Goal: Task Accomplishment & Management: Manage account settings

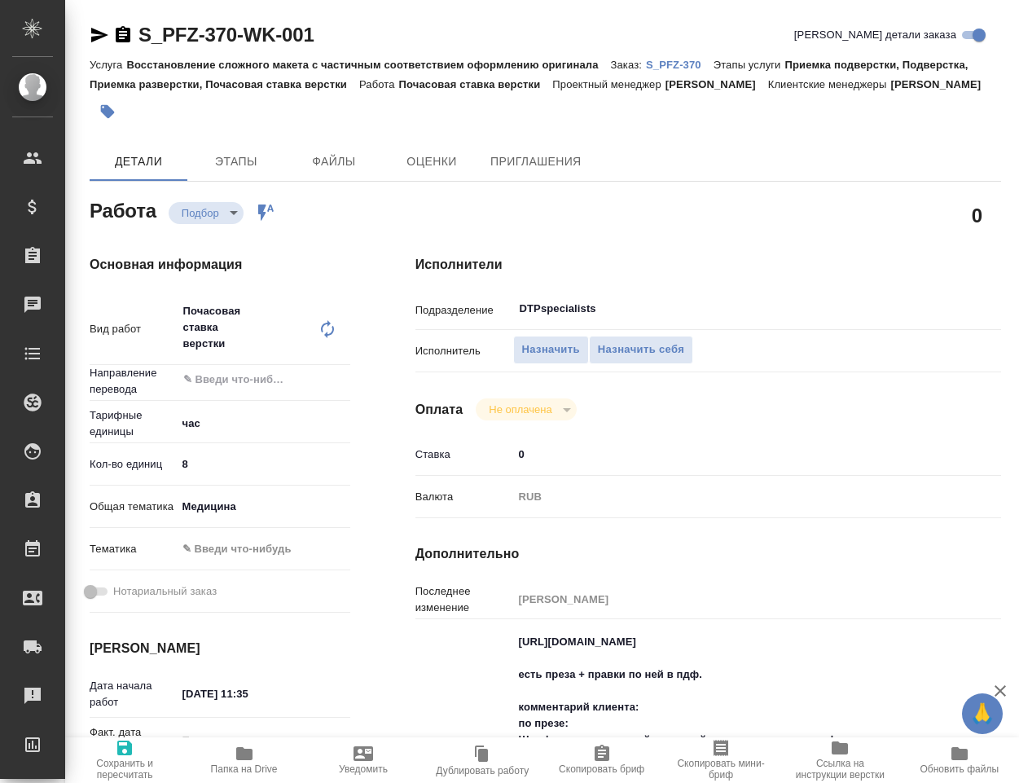
type textarea "x"
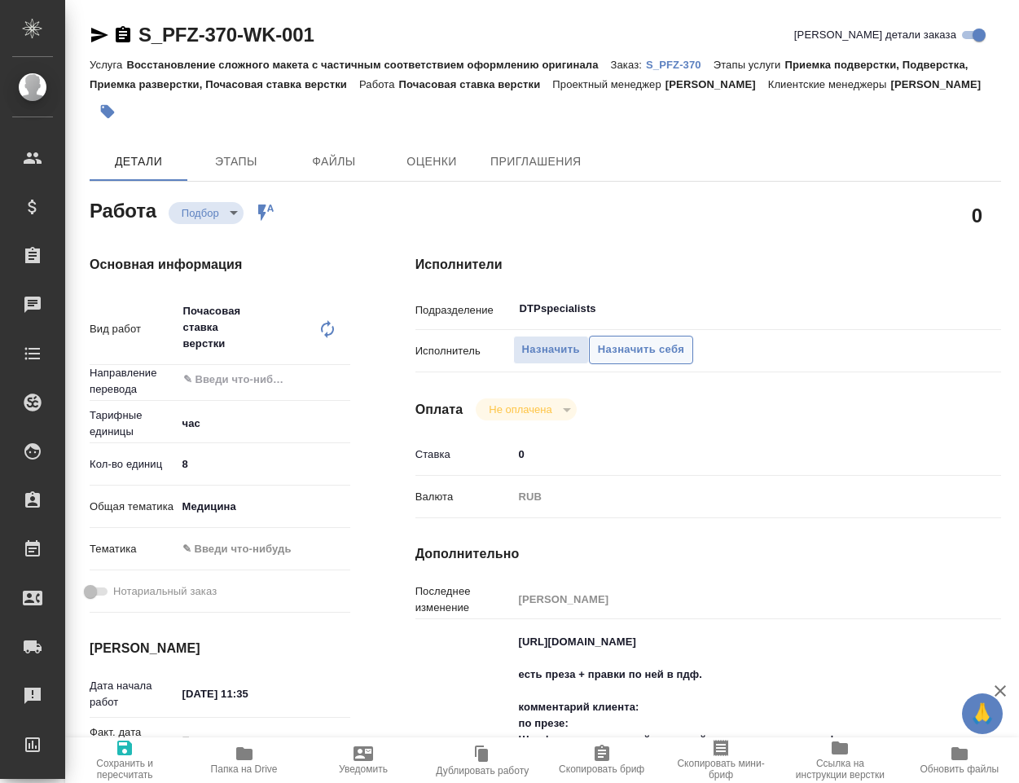
type textarea "x"
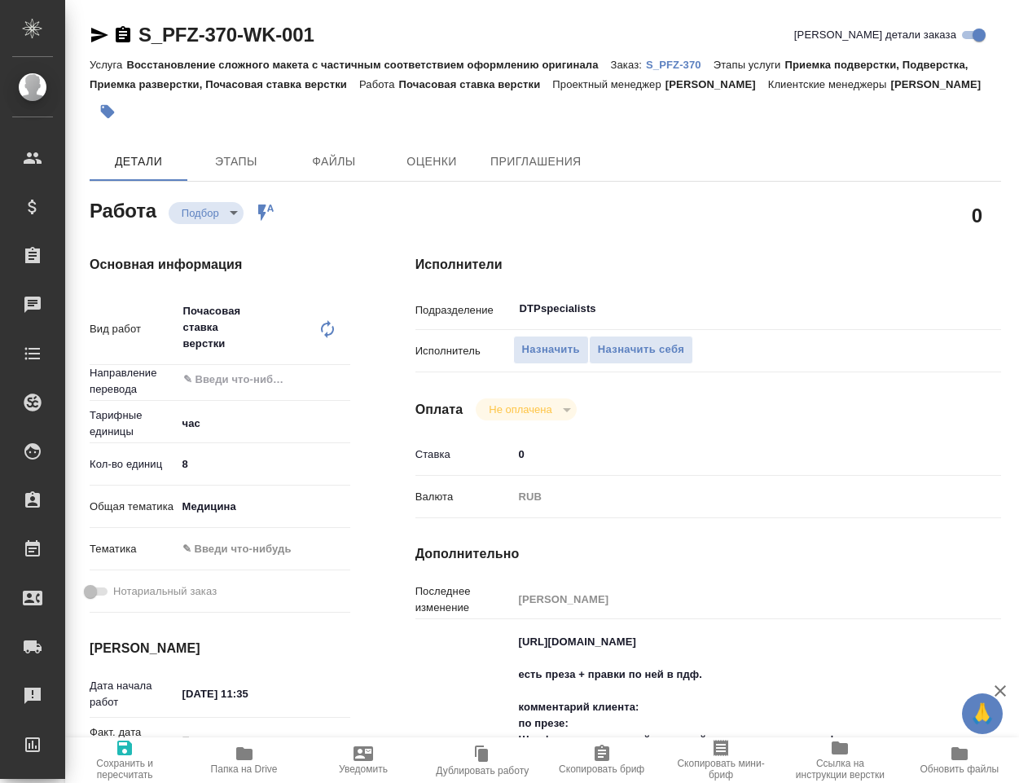
type textarea "x"
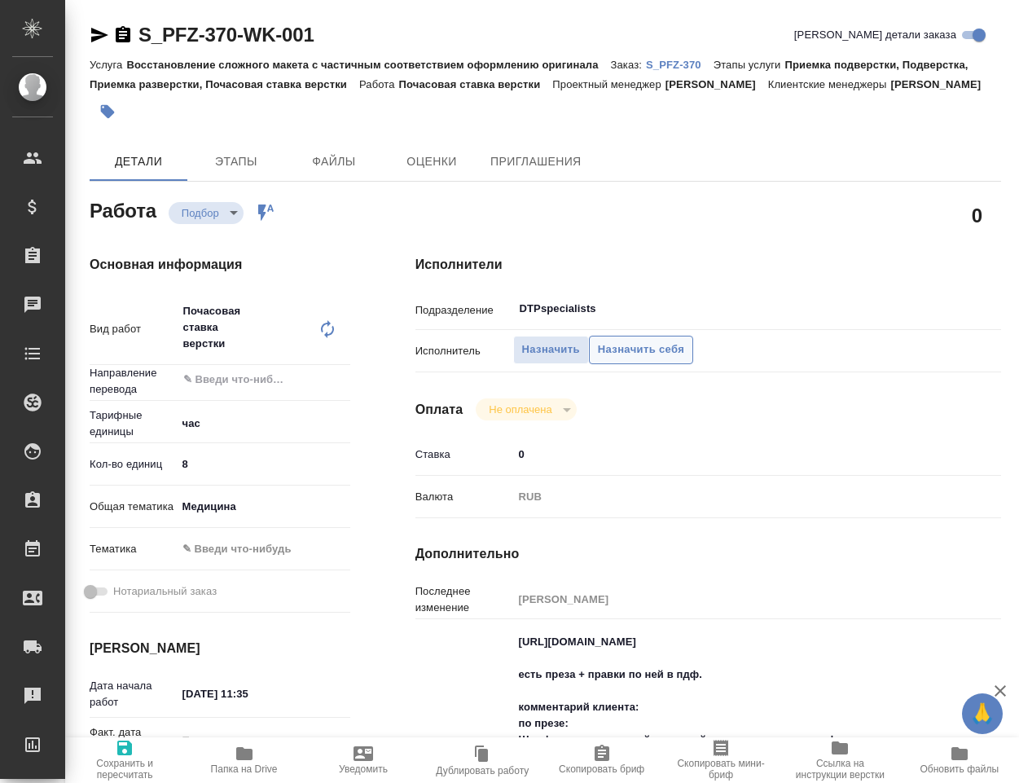
type textarea "x"
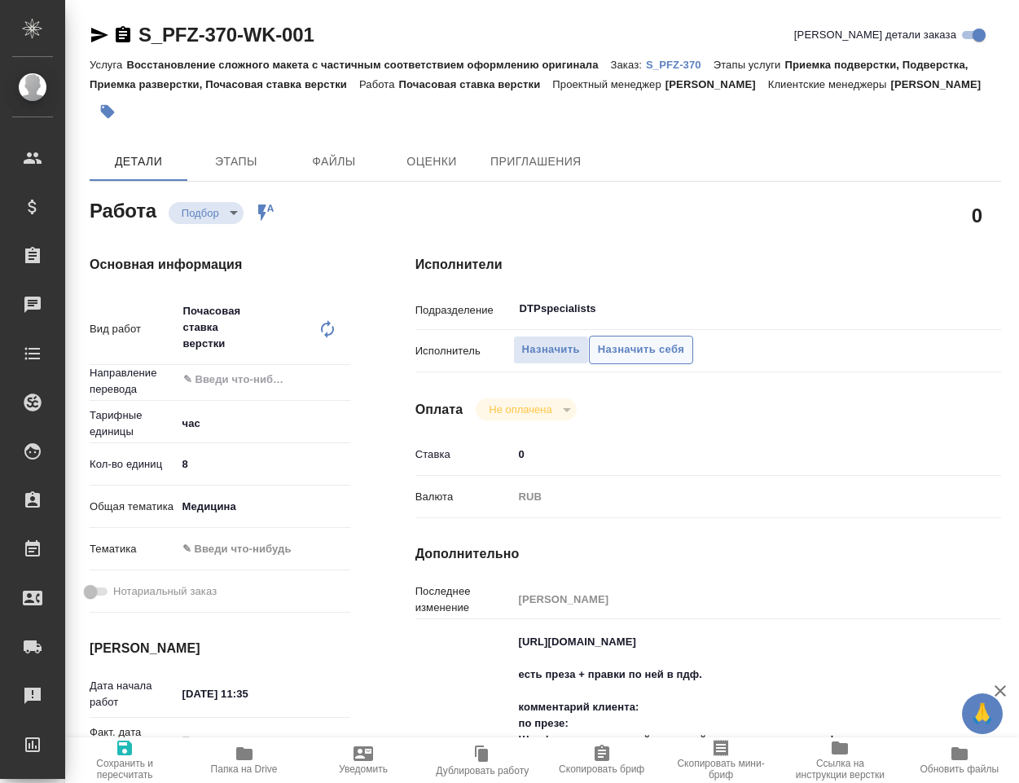
click at [631, 359] on span "Назначить себя" at bounding box center [641, 350] width 86 height 19
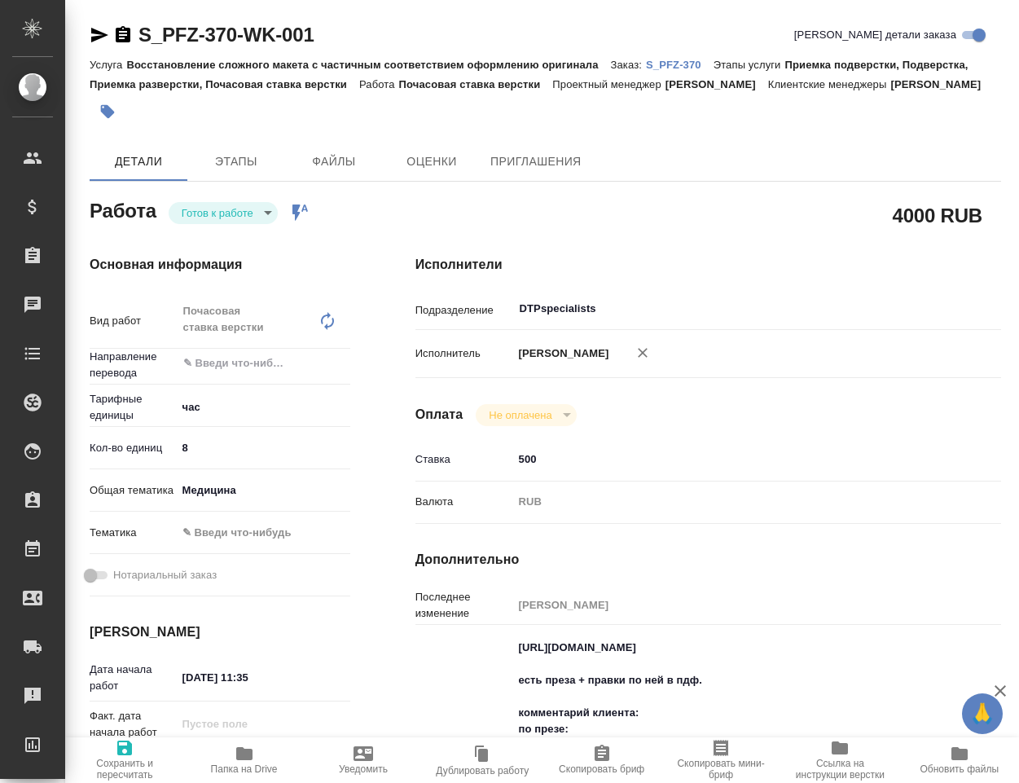
type textarea "x"
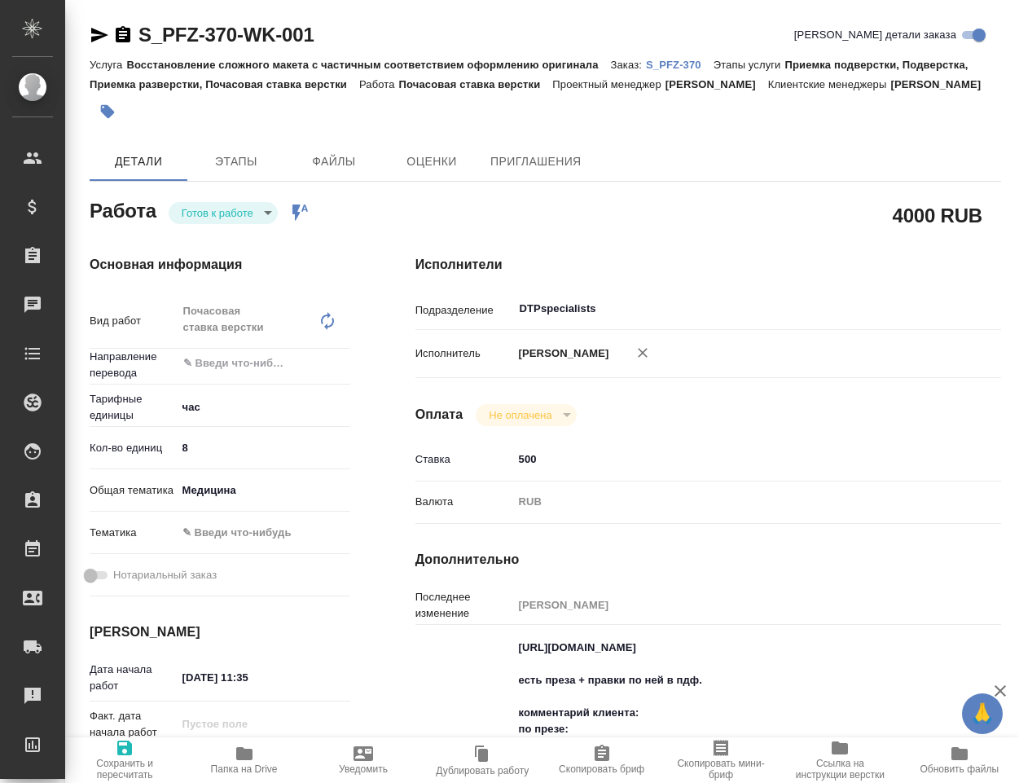
type textarea "x"
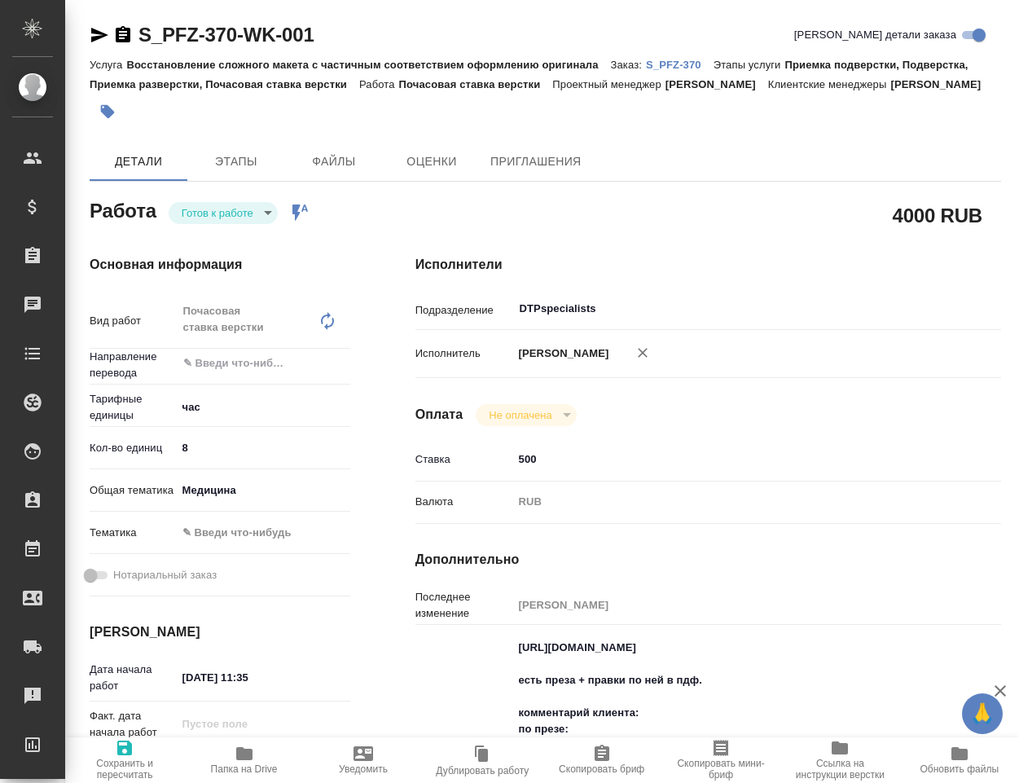
type textarea "x"
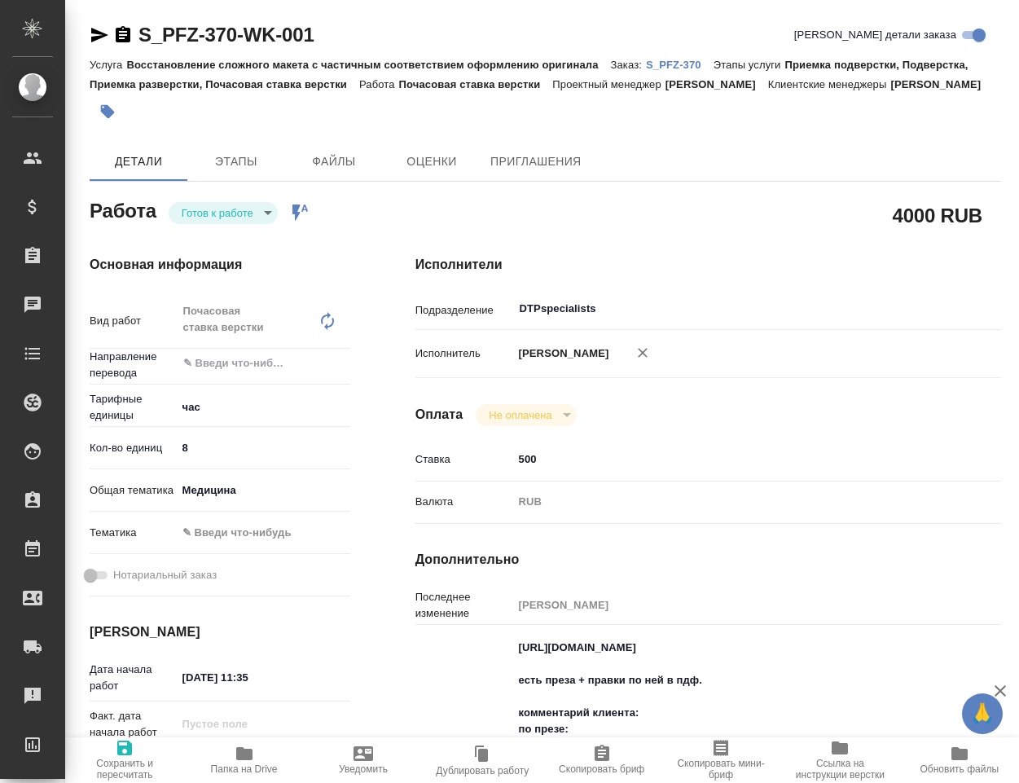
type textarea "x"
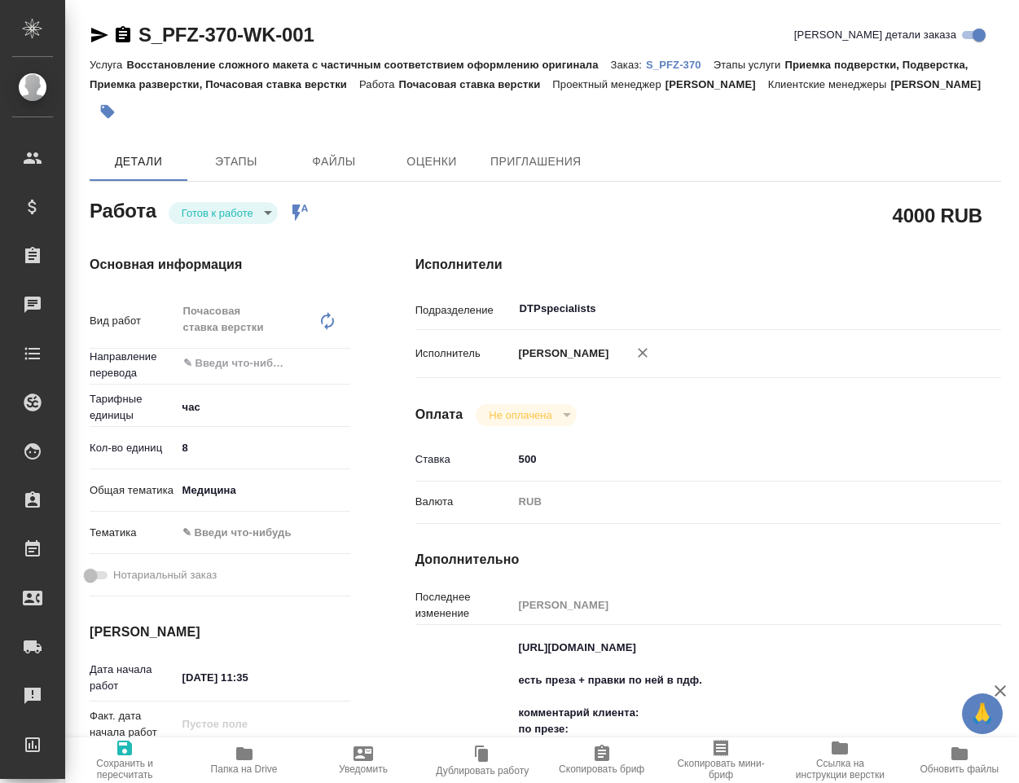
type textarea "x"
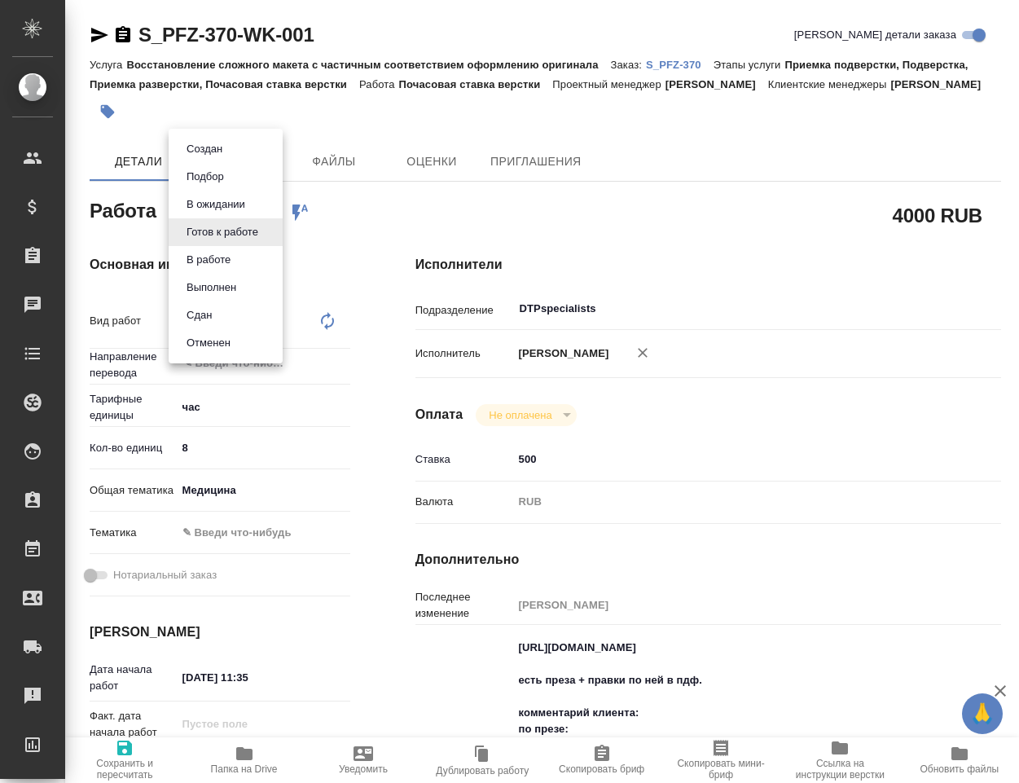
click at [253, 233] on body "🙏 .cls-1 fill:#fff; AWATERA Klimentovskiy [PERSON_NAME] Спецификации Заказы Чат…" at bounding box center [509, 391] width 1019 height 783
type textarea "x"
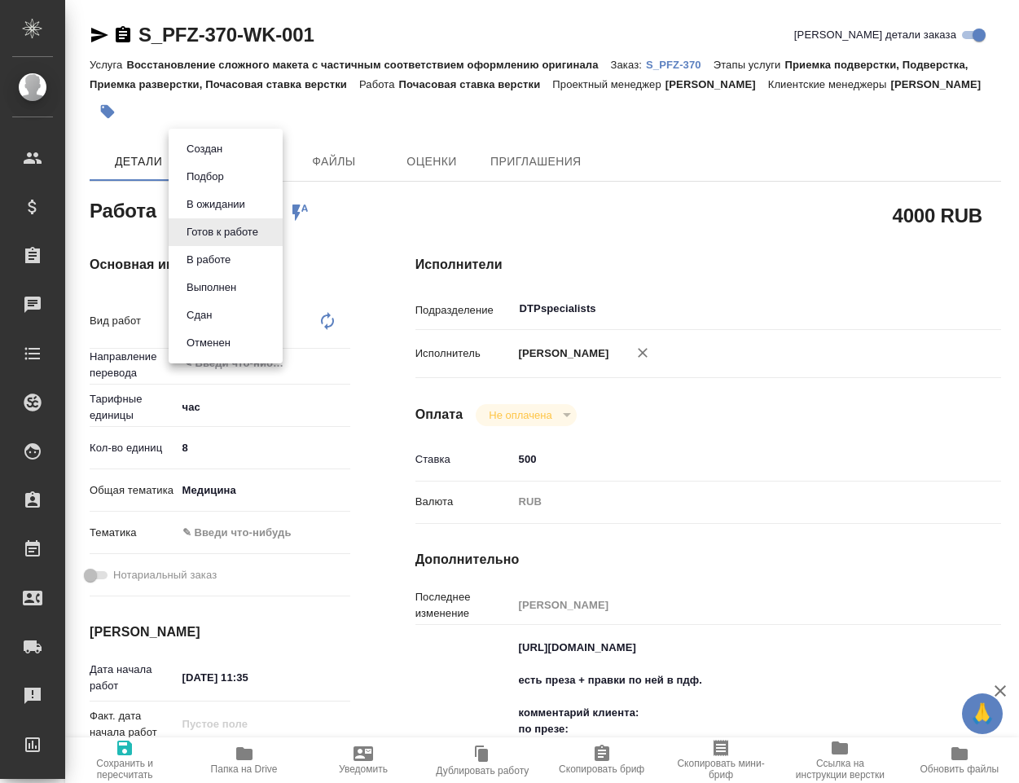
type textarea "x"
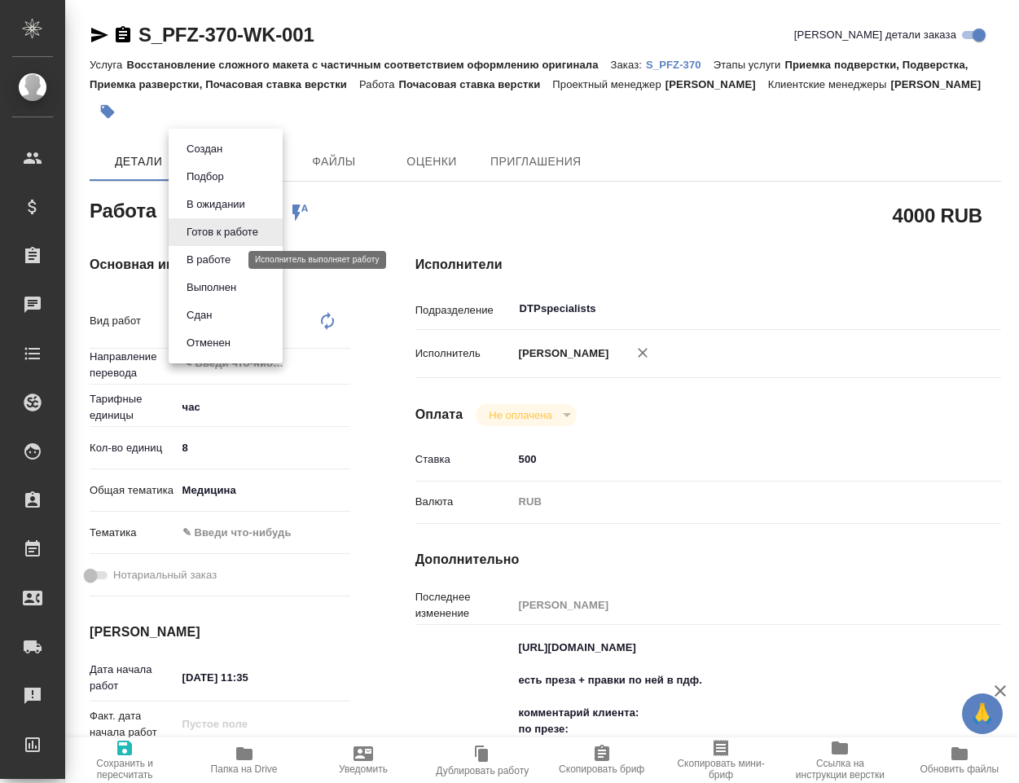
type textarea "x"
click at [235, 266] on button "В работе" at bounding box center [209, 260] width 54 height 18
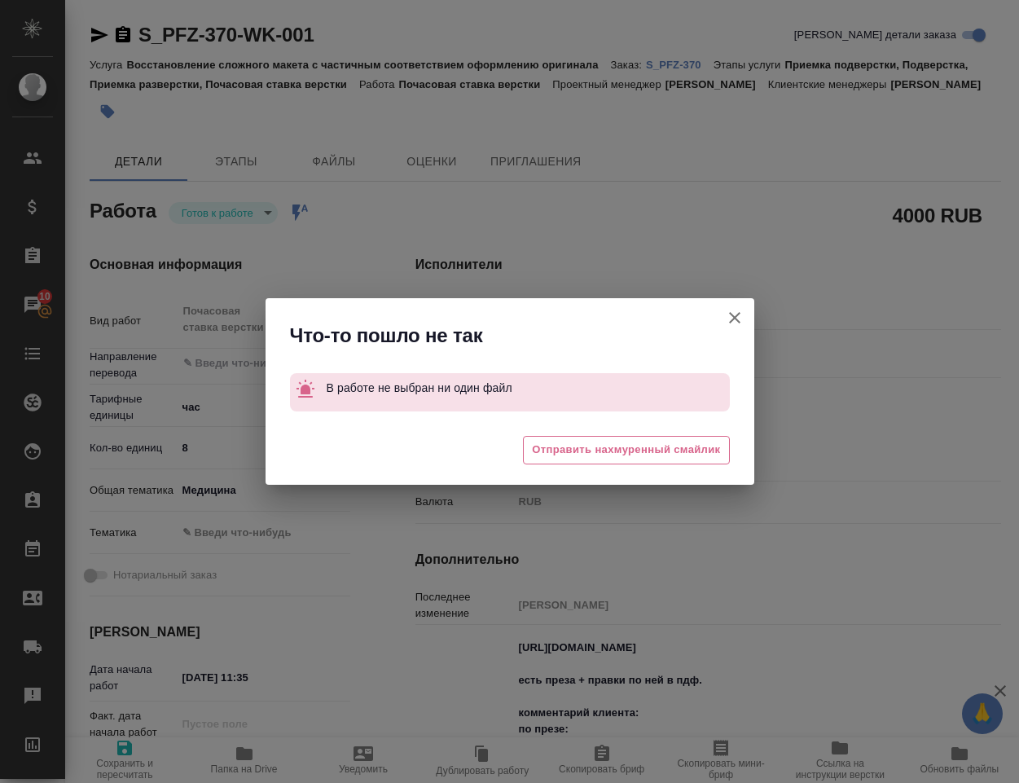
type textarea "x"
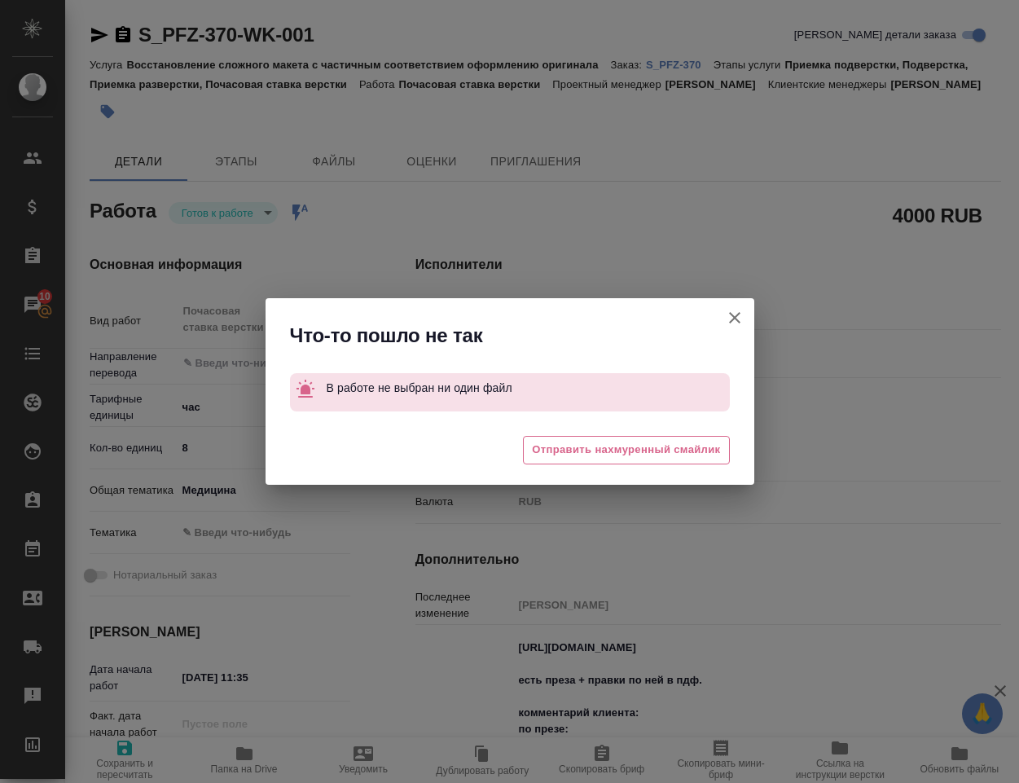
type textarea "x"
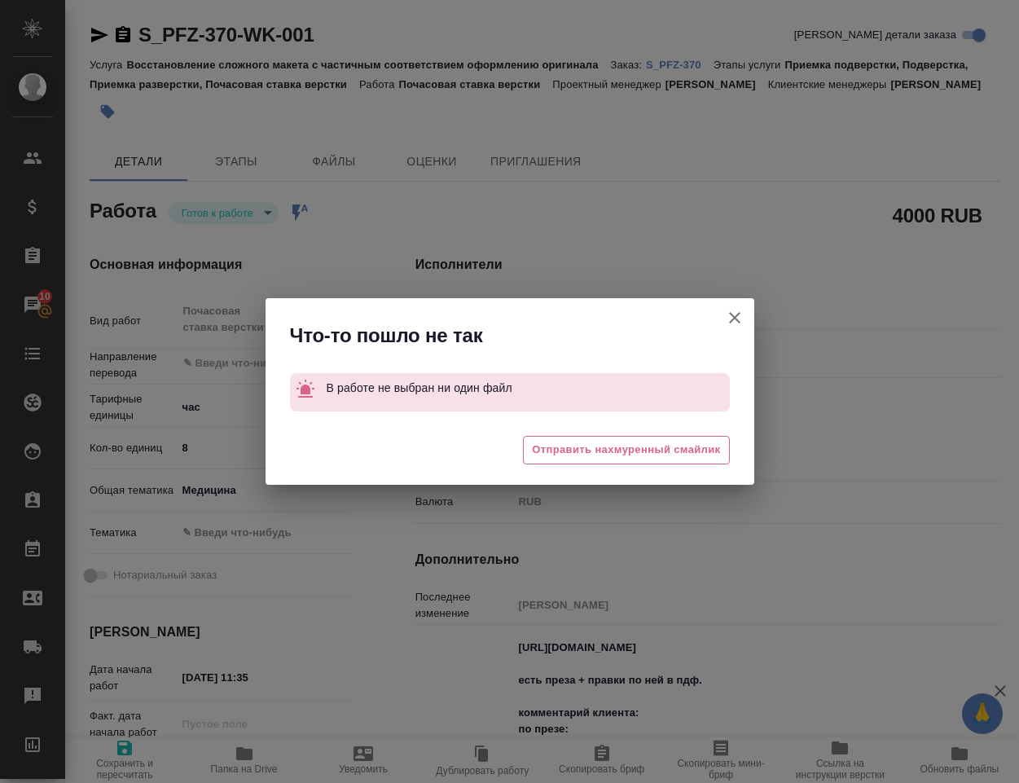
type textarea "x"
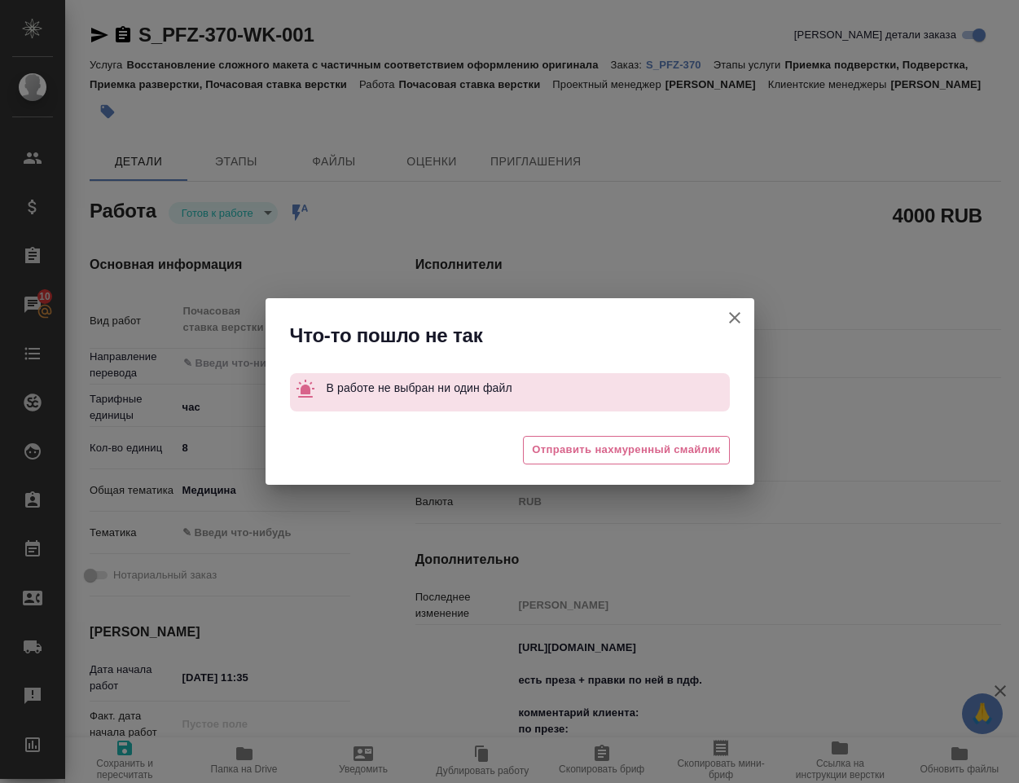
type textarea "x"
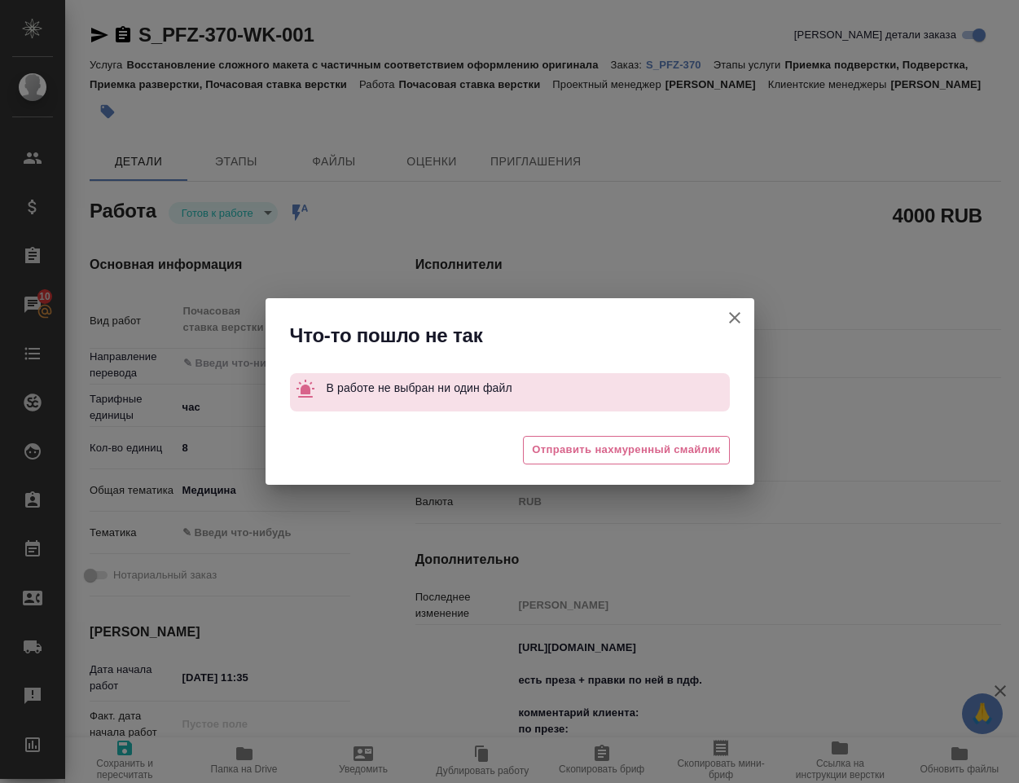
click at [732, 320] on icon "button" at bounding box center [734, 317] width 11 height 11
type textarea "x"
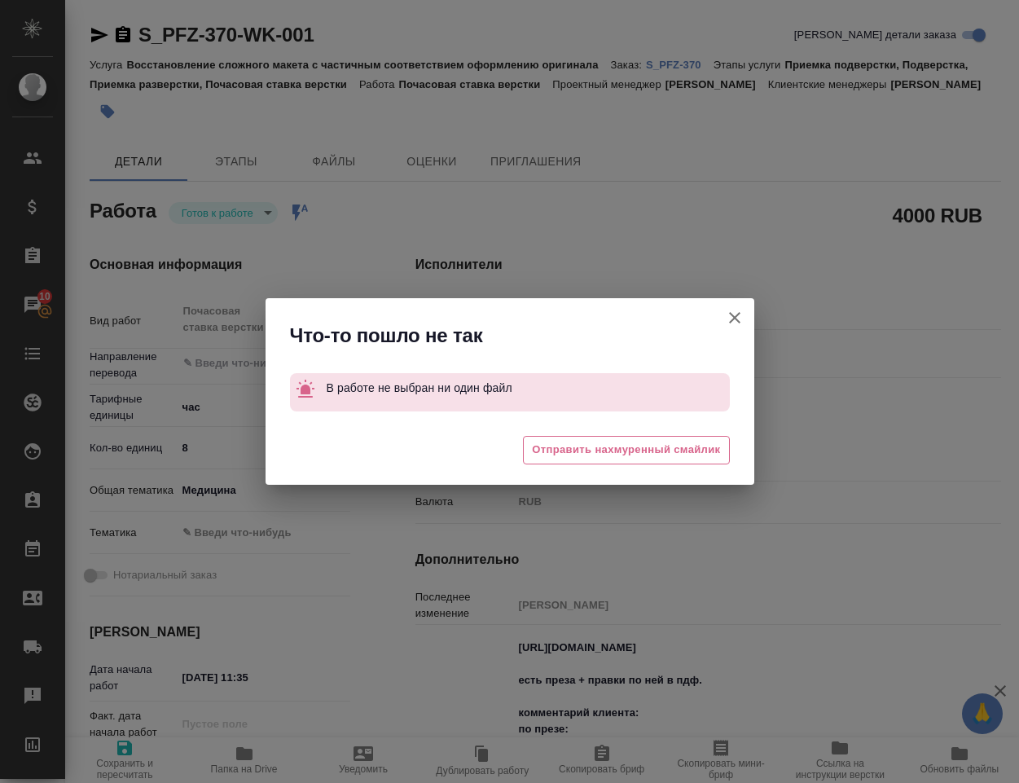
type textarea "x"
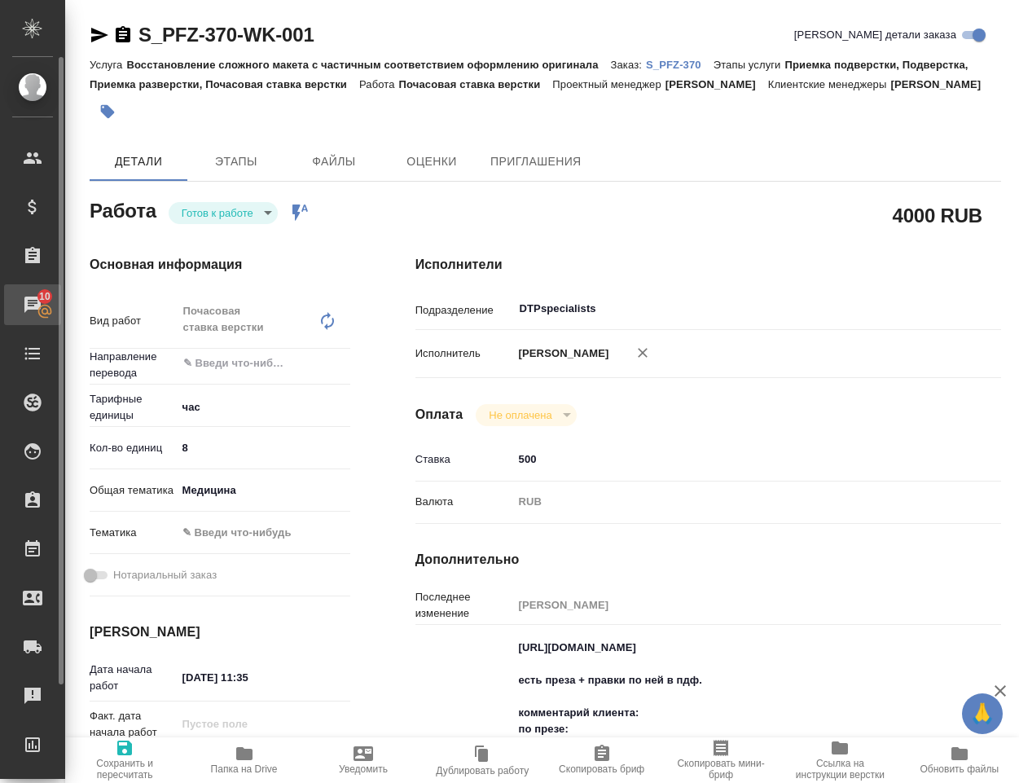
type textarea "x"
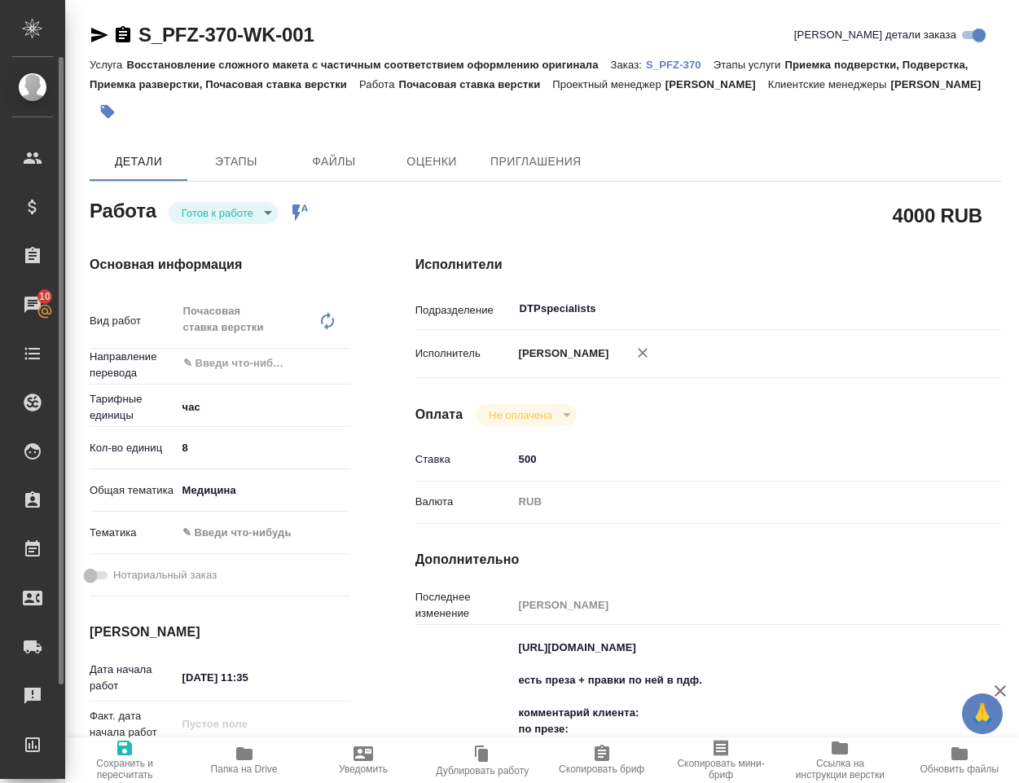
type textarea "x"
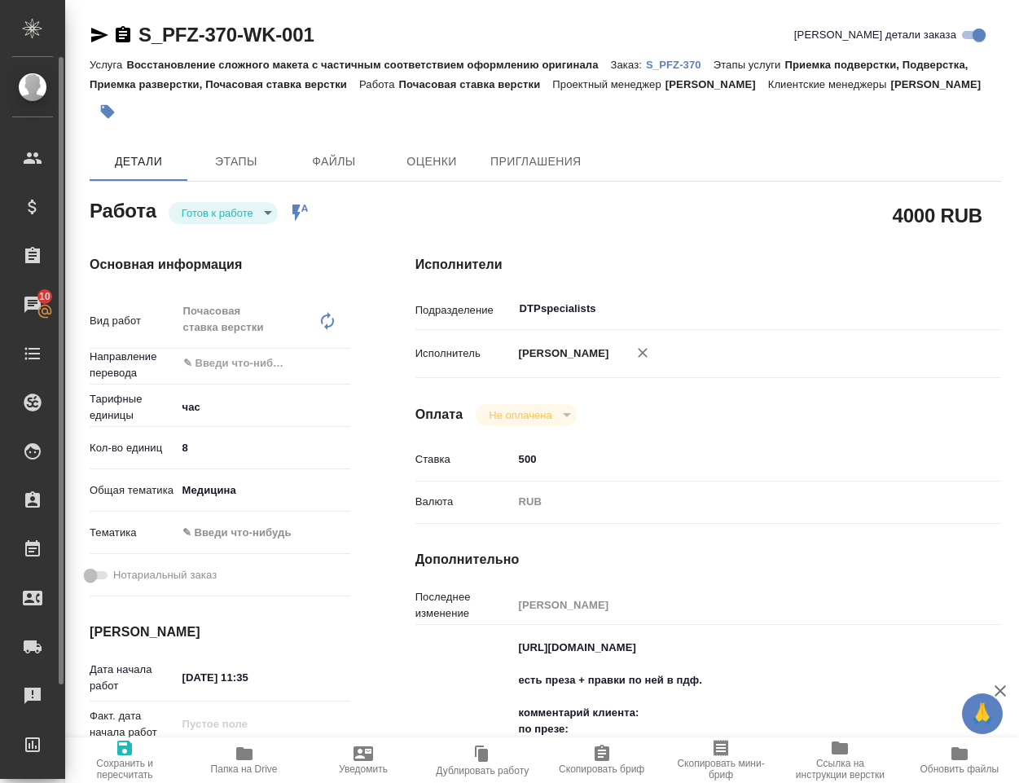
type textarea "x"
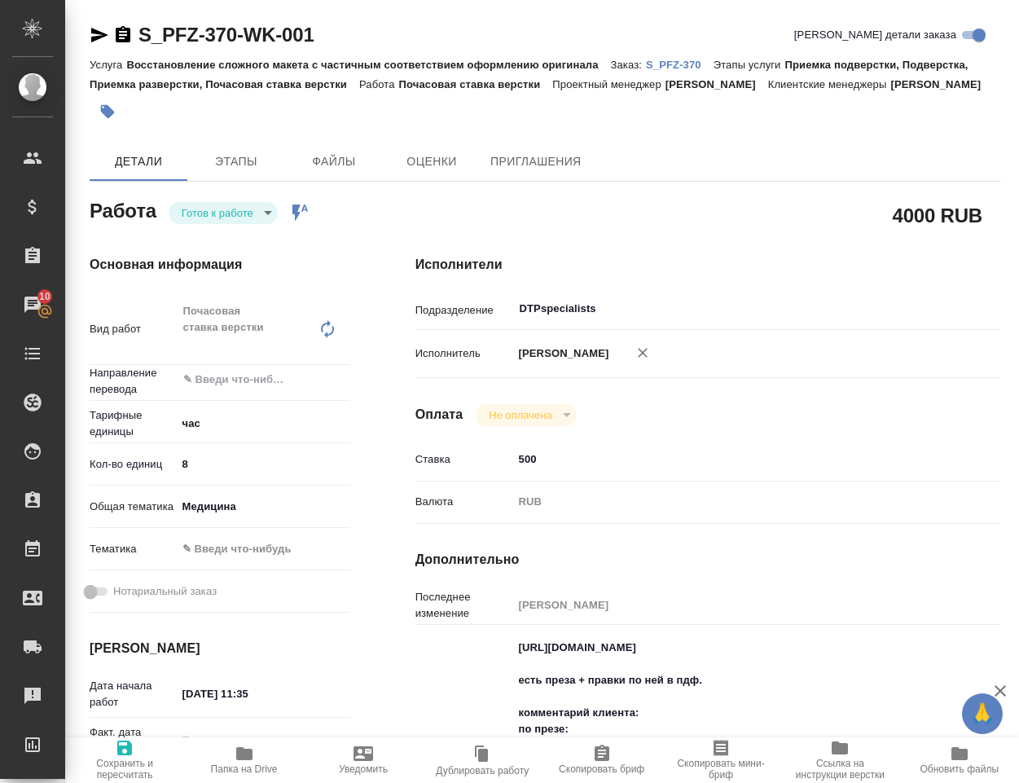
click at [247, 761] on icon "button" at bounding box center [245, 754] width 20 height 20
